Goal: Information Seeking & Learning: Learn about a topic

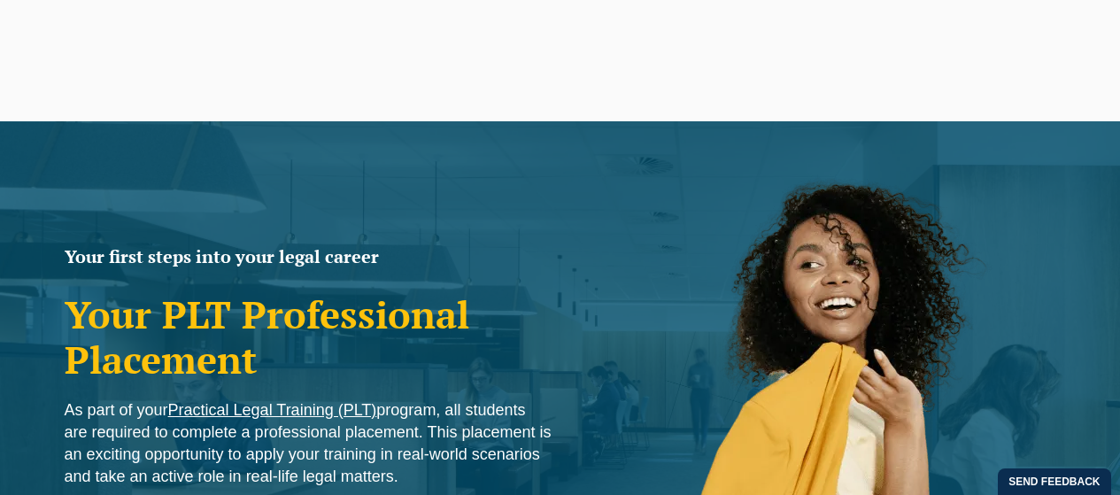
scroll to position [715, 0]
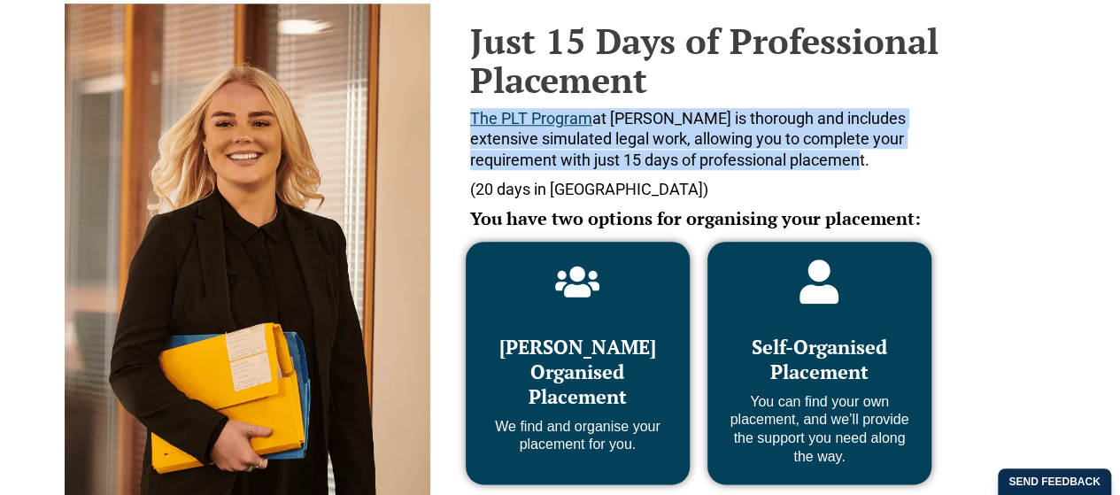
drag, startPoint x: 786, startPoint y: 157, endPoint x: 466, endPoint y: 112, distance: 323.6
click at [466, 112] on div "Just 15 Days of Professional Placement The PLT Program at Leo Cussen is thoroug…" at bounding box center [698, 121] width 501 height 234
copy span "The PLT Program at Leo Cussen is thorough and includes extensive simulated lega…"
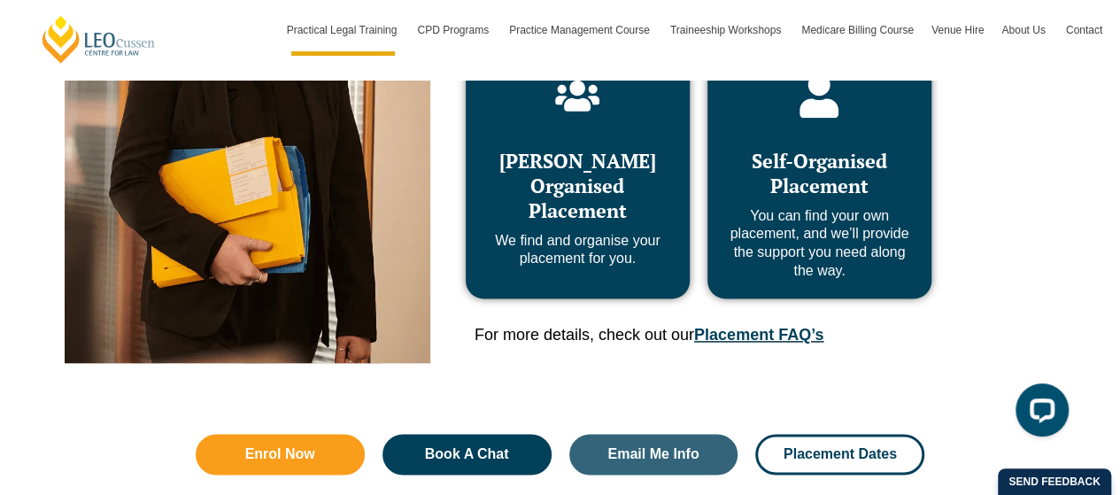
scroll to position [1016, 0]
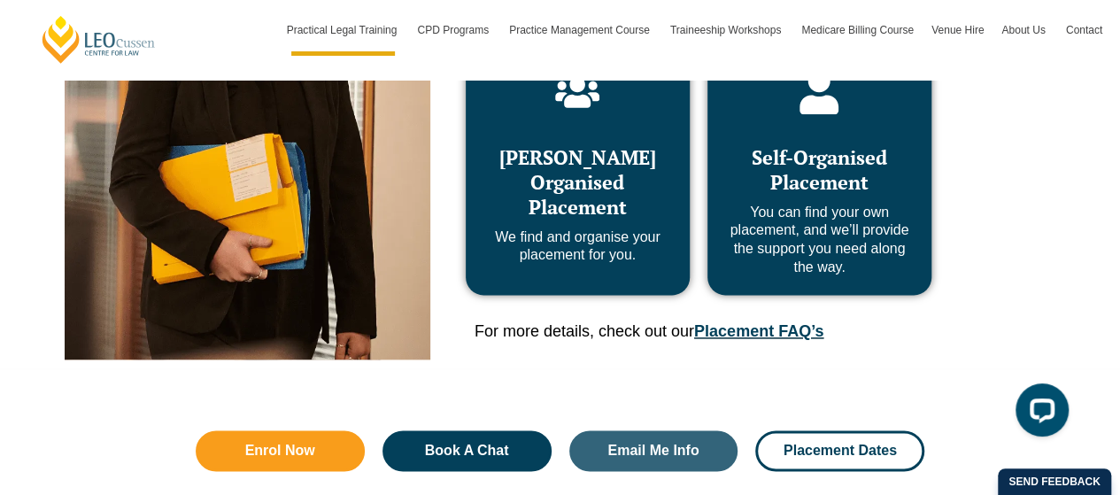
click at [784, 328] on link "Placement FAQ’s" at bounding box center [758, 331] width 129 height 18
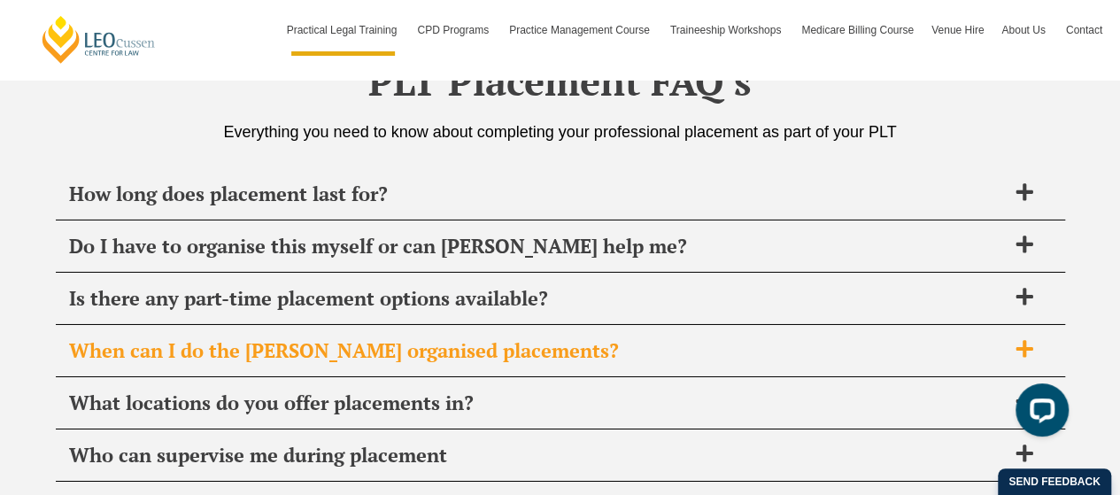
scroll to position [6253, 0]
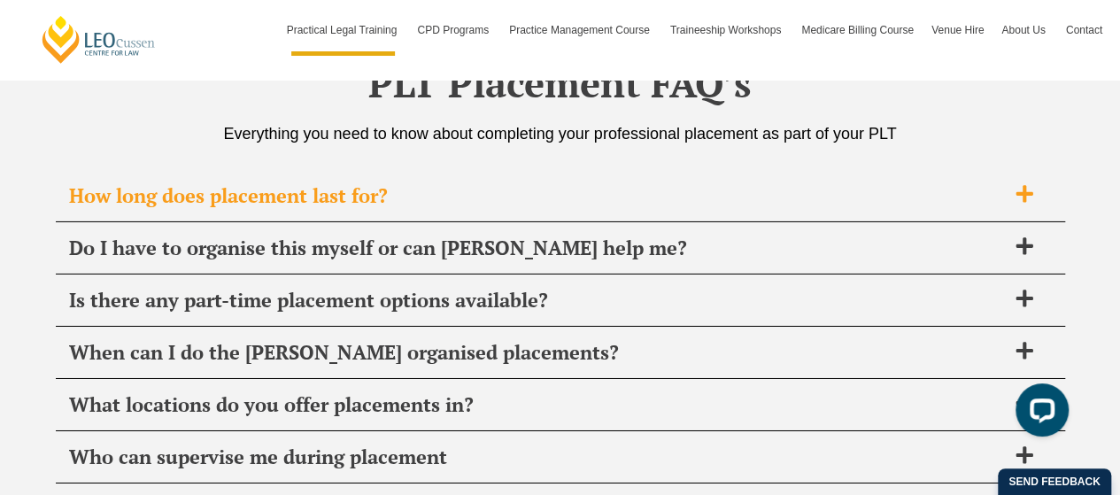
click at [614, 183] on span "How long does placement last for?" at bounding box center [537, 195] width 937 height 25
